Goal: Download file/media

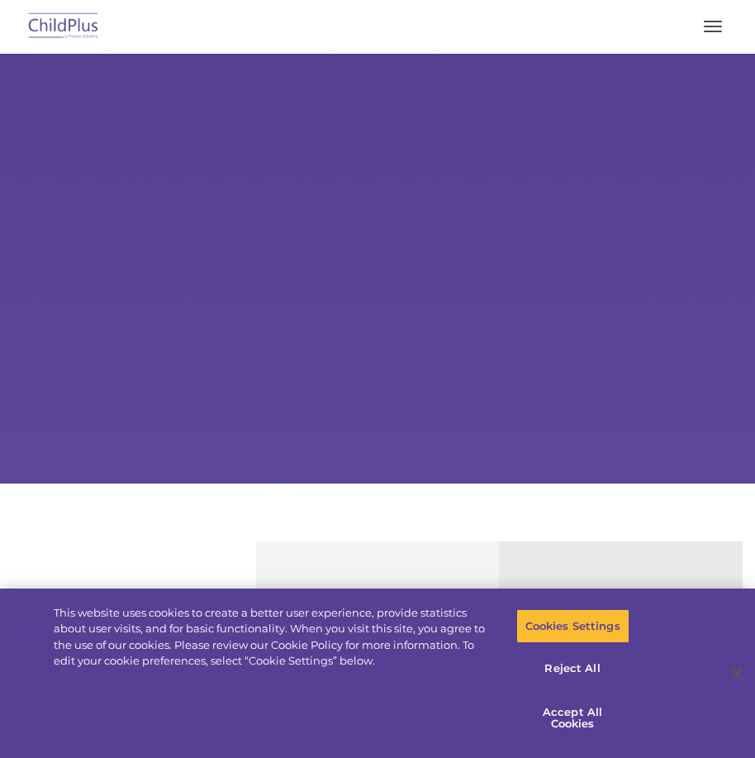
select select "MEDIUM"
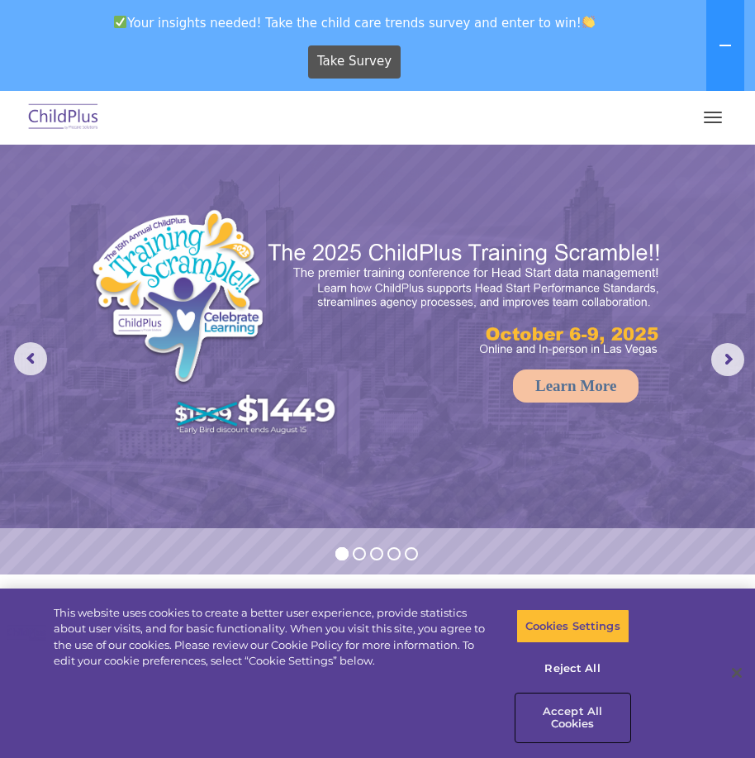
click at [564, 704] on button "Accept All Cookies" at bounding box center [572, 717] width 113 height 47
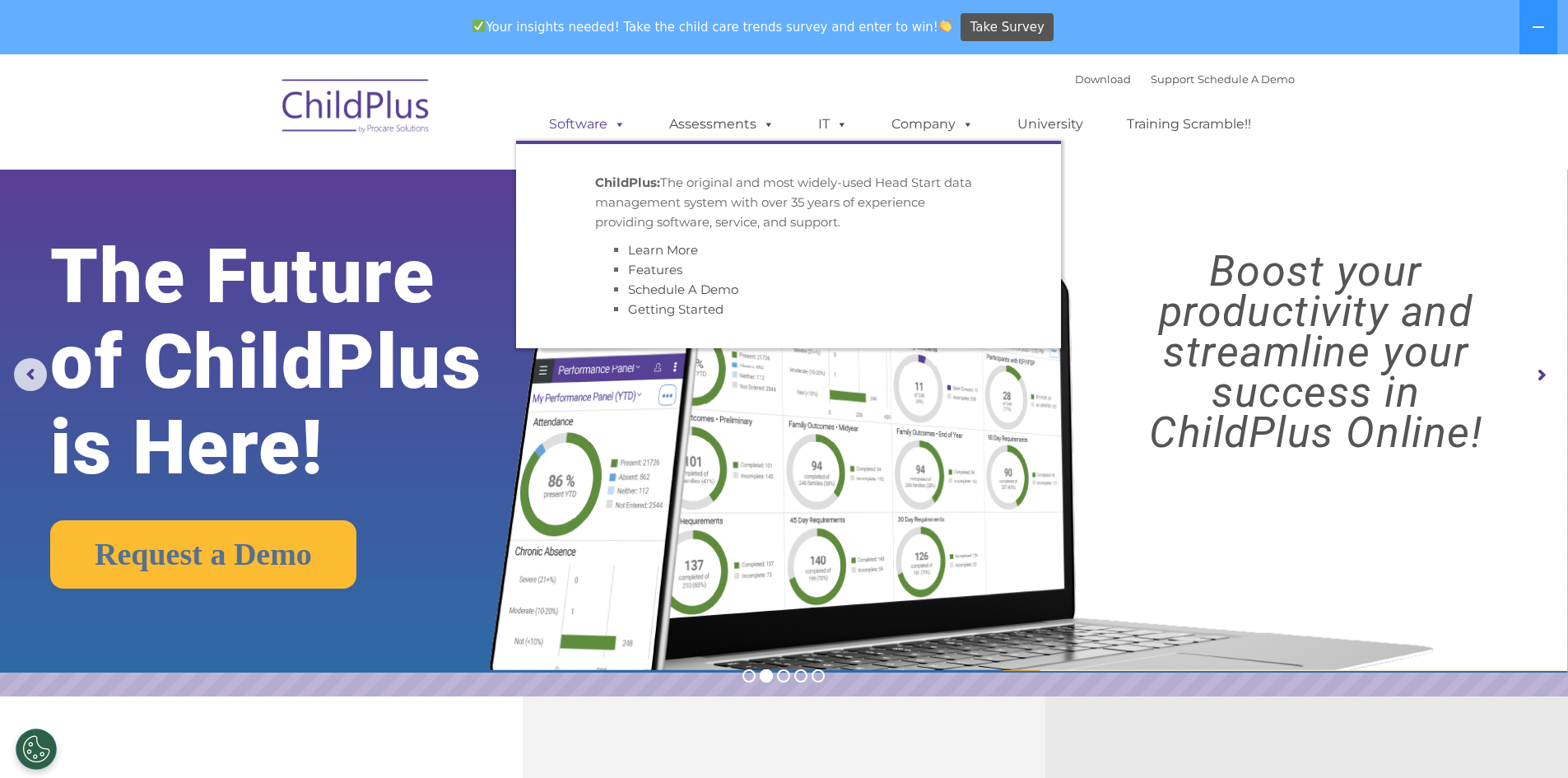
click at [590, 124] on link "Software" at bounding box center [588, 124] width 110 height 33
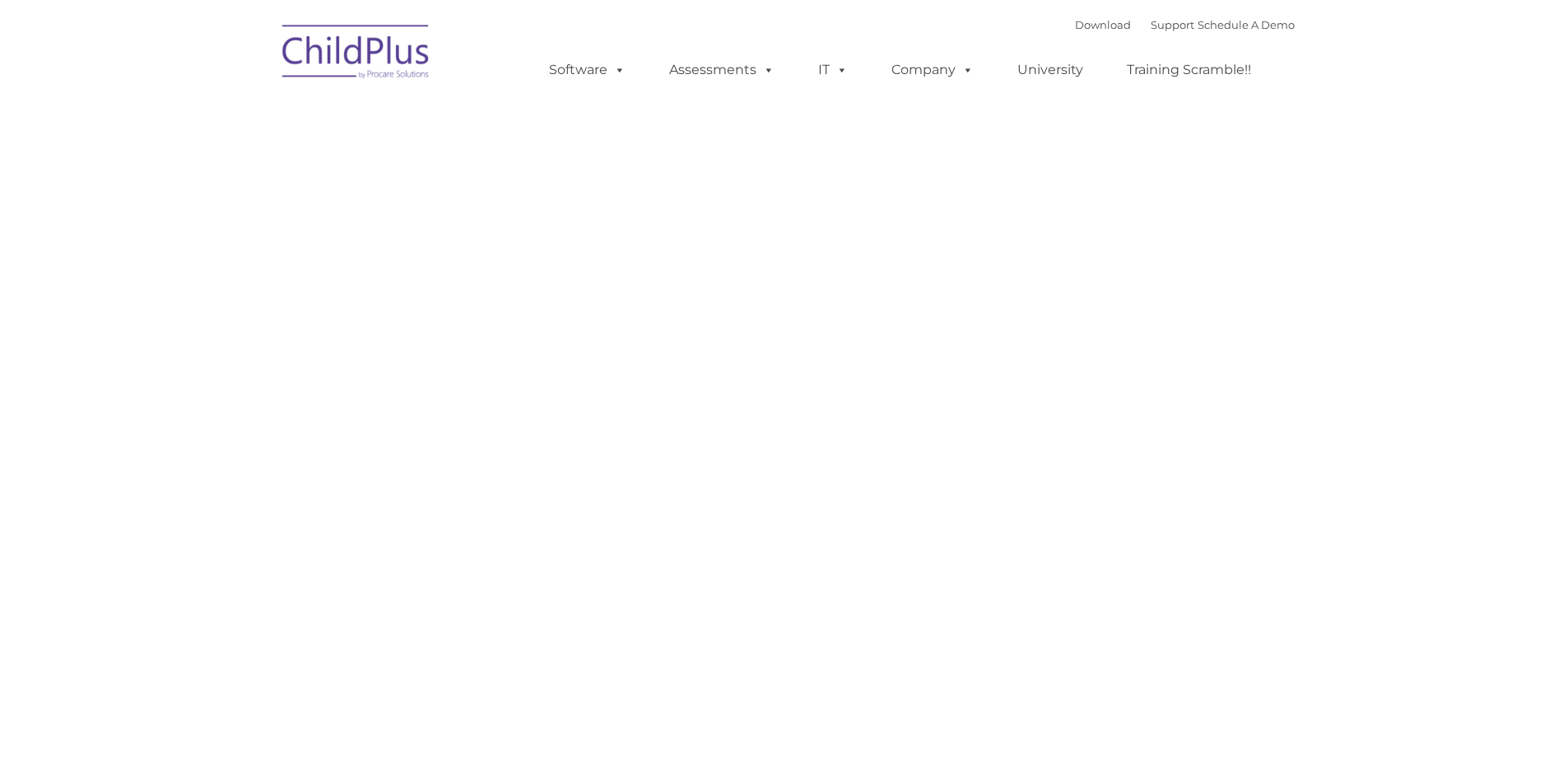
type input ""
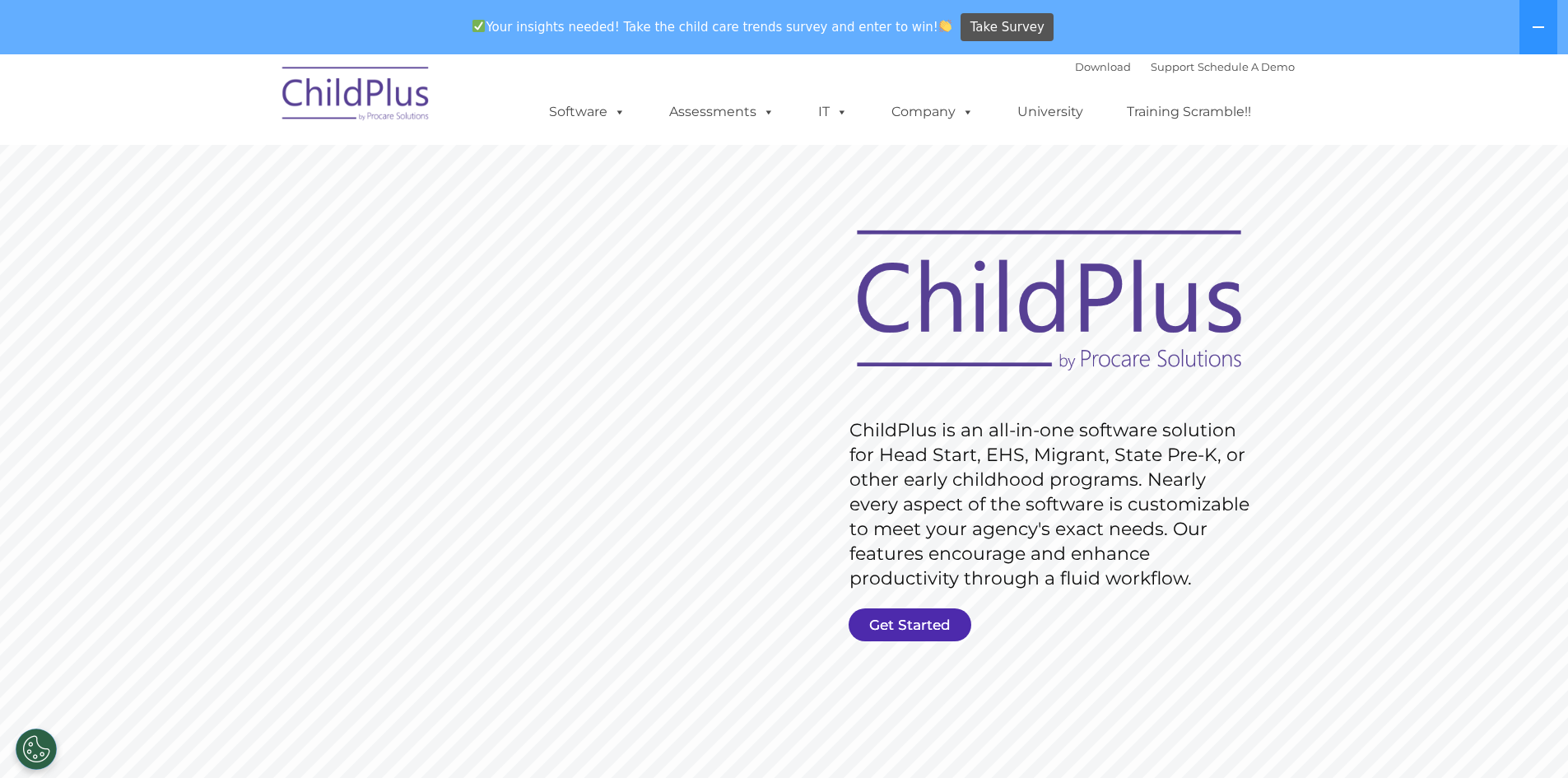
click at [887, 627] on link "Get Started" at bounding box center [910, 625] width 123 height 33
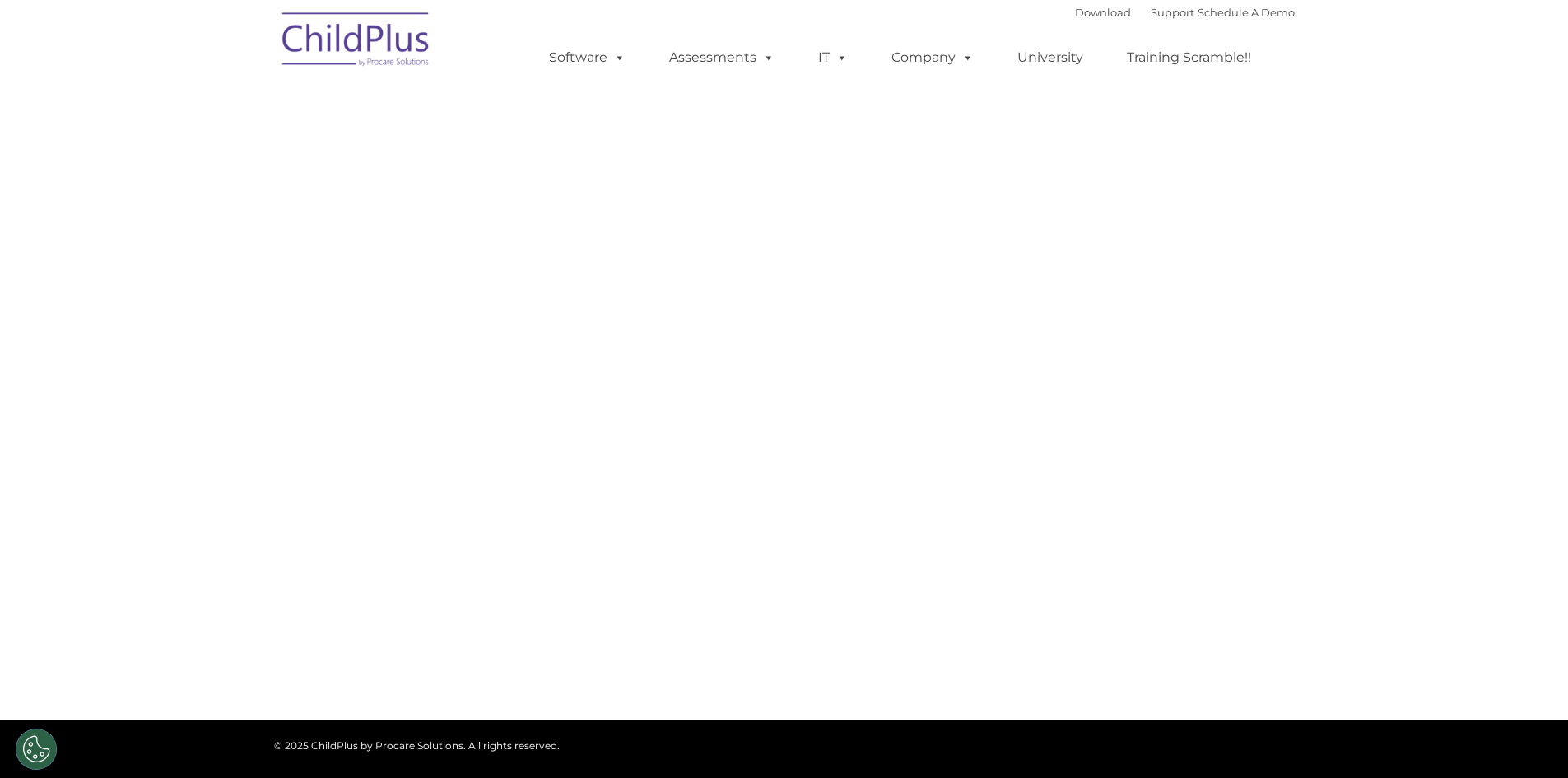
select select "MEDIUM"
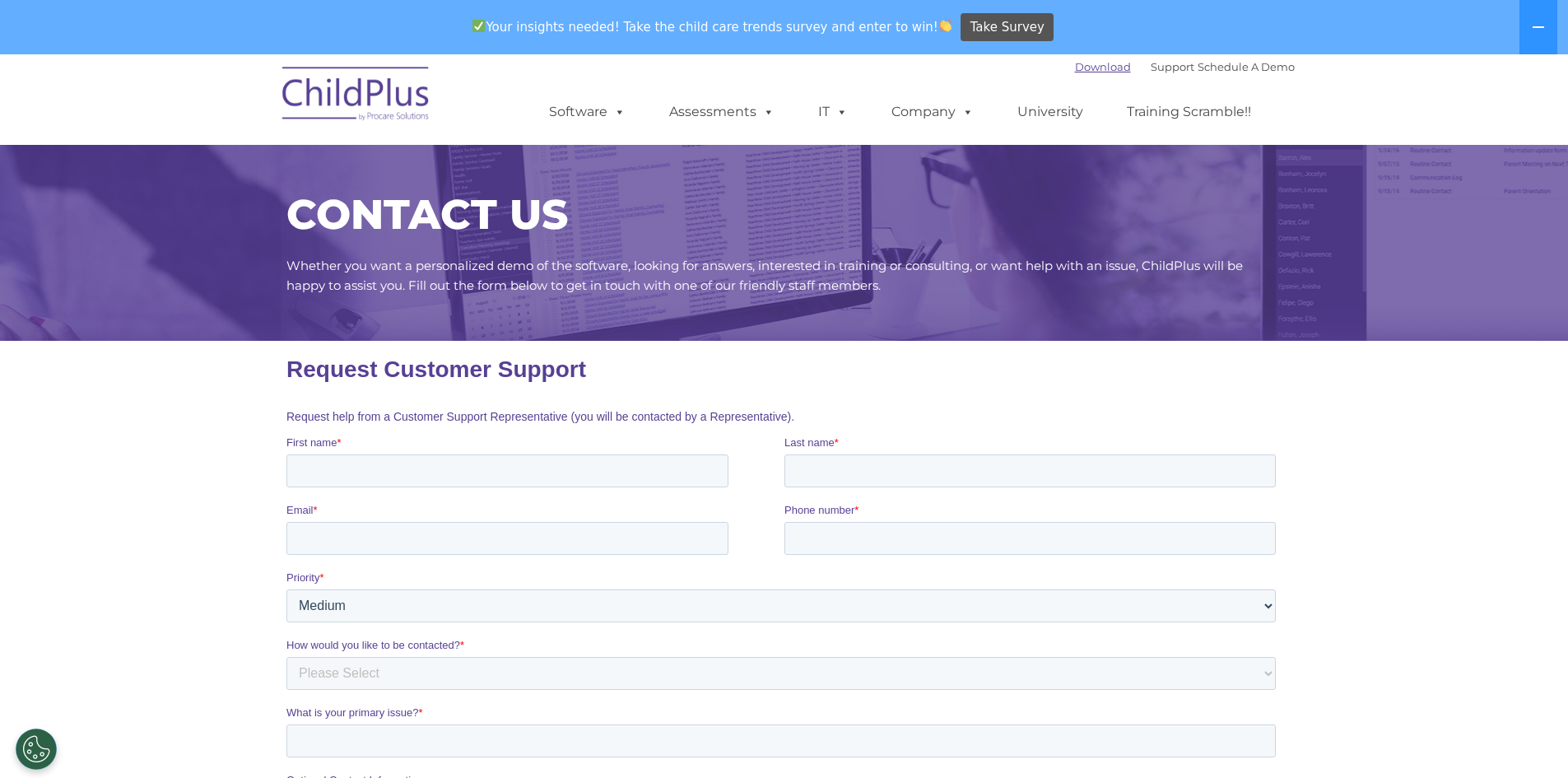
click at [1075, 67] on link "Download" at bounding box center [1103, 66] width 56 height 13
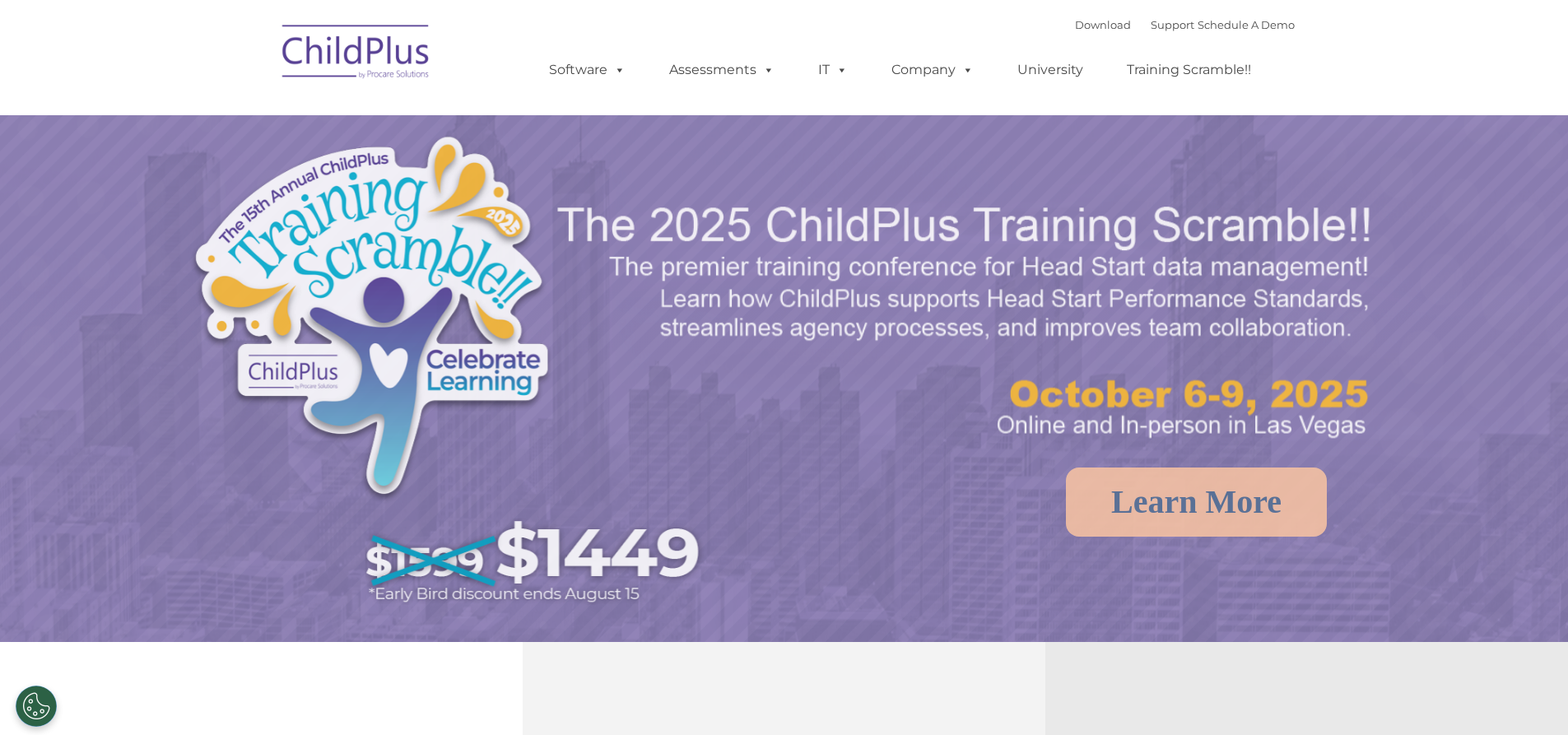
select select "MEDIUM"
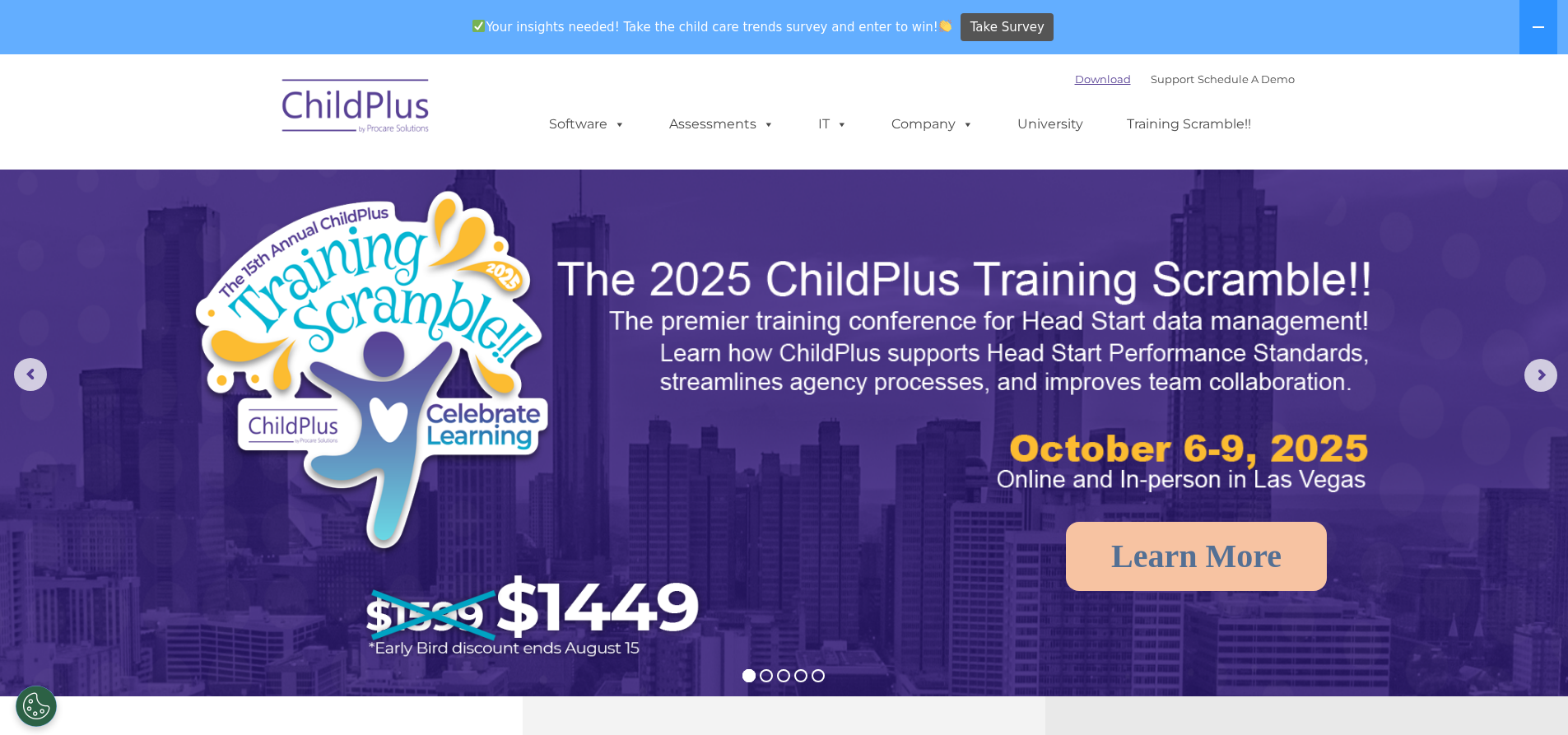
click at [1093, 78] on link "Download" at bounding box center [1103, 79] width 56 height 13
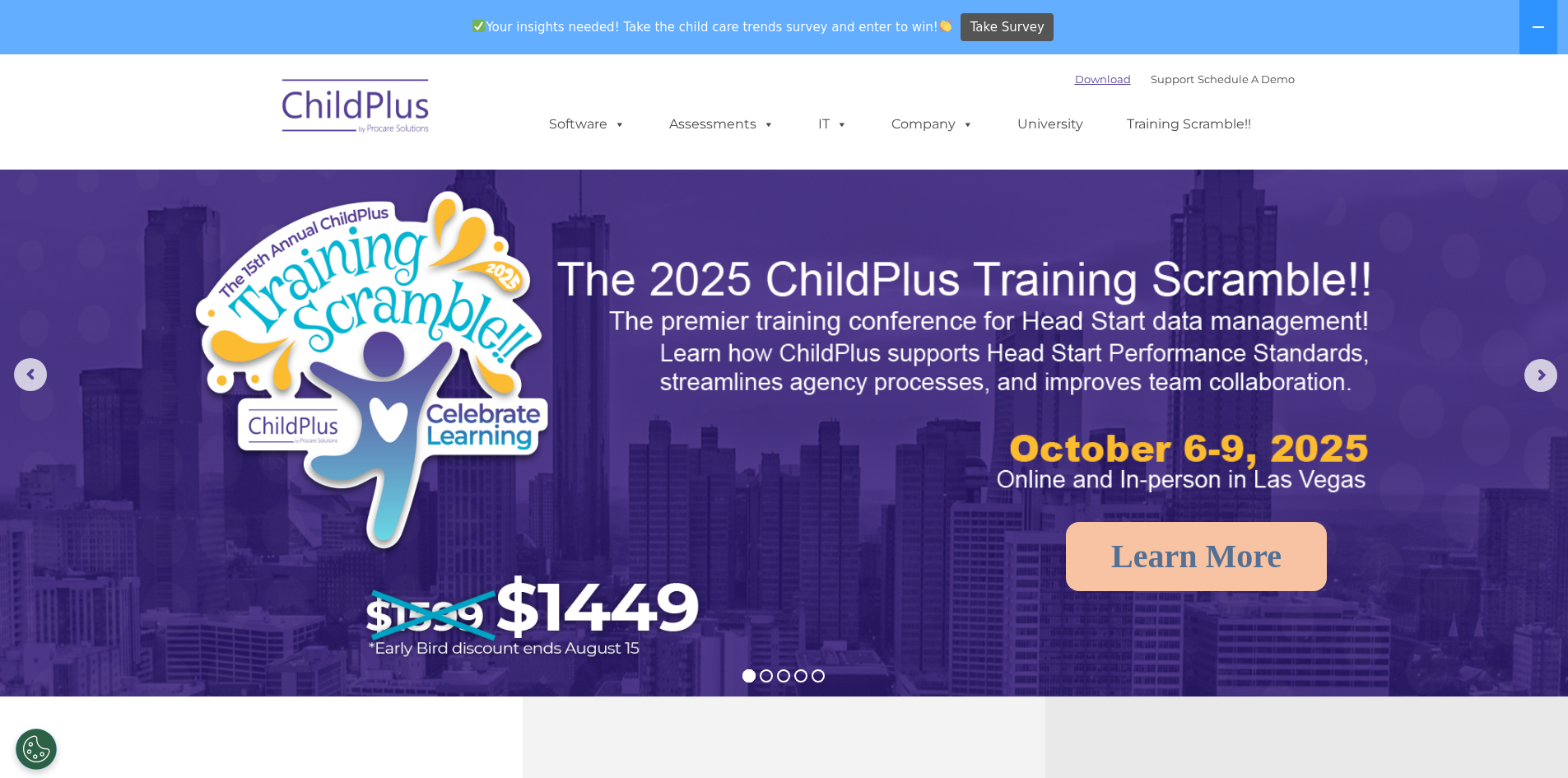
click at [1075, 80] on link "Download" at bounding box center [1103, 79] width 56 height 13
